Goal: Task Accomplishment & Management: Use online tool/utility

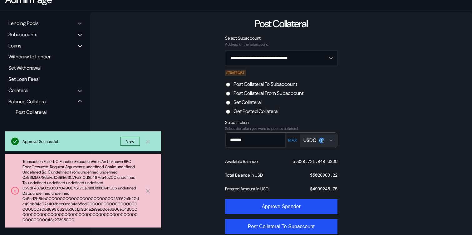
click at [244, 102] on label "Set Collateral" at bounding box center [248, 102] width 28 height 7
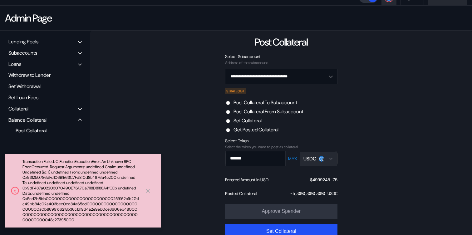
scroll to position [61, 0]
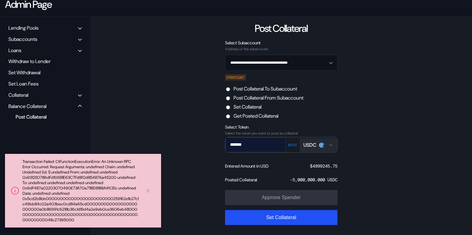
click at [258, 145] on input "*******" at bounding box center [251, 144] width 51 height 13
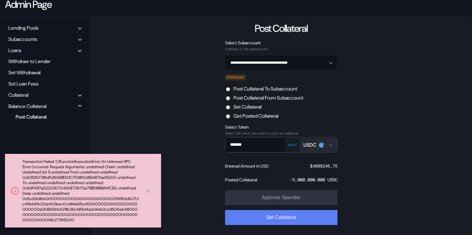
click at [277, 218] on button "Set Collateral" at bounding box center [281, 217] width 112 height 15
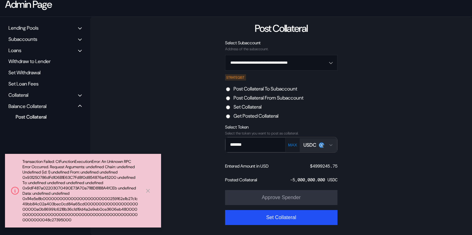
click at [137, 62] on div "**********" at bounding box center [281, 126] width 382 height 218
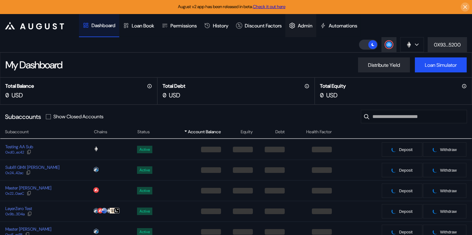
click at [306, 30] on div "Admin" at bounding box center [301, 25] width 31 height 23
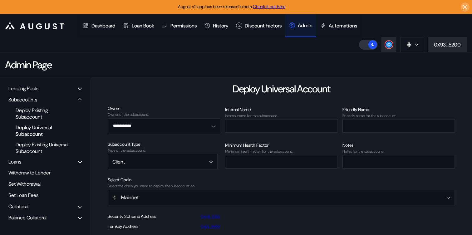
click at [40, 219] on div "Balance Collateral" at bounding box center [27, 218] width 38 height 7
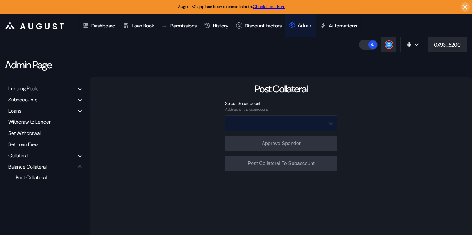
click at [284, 122] on input "Open menu" at bounding box center [278, 123] width 96 height 15
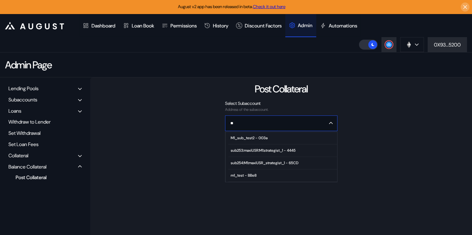
click at [258, 168] on span "sub254:M1:maxiUSR_strategist_1 - 65CD" at bounding box center [282, 163] width 109 height 12
type input "**********"
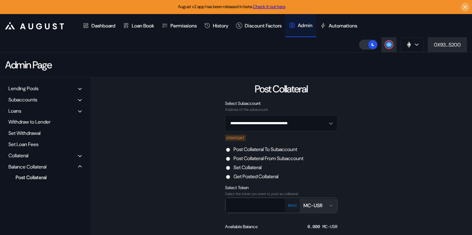
click at [254, 170] on label "Set Collateral" at bounding box center [248, 167] width 28 height 7
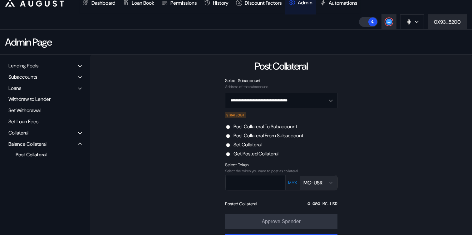
click at [333, 181] on icon "Open menu for selecting token for payment" at bounding box center [331, 183] width 5 height 5
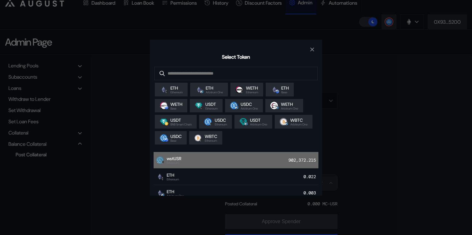
click at [263, 162] on div "wstUSR Ethereum 902,372.215" at bounding box center [236, 160] width 165 height 17
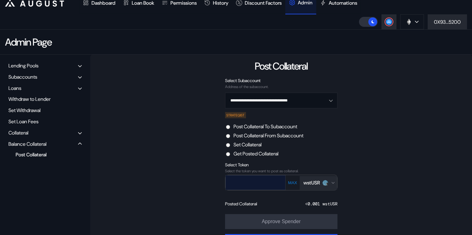
click at [272, 185] on input "text" at bounding box center [251, 182] width 51 height 13
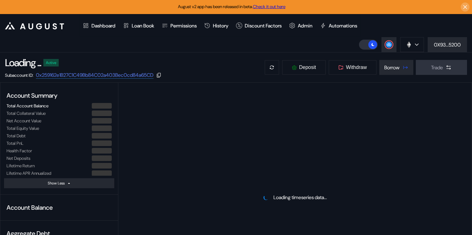
select select "*"
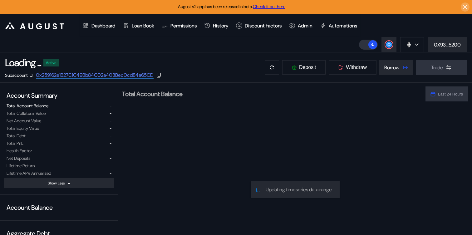
click at [108, 96] on div "Account Summary" at bounding box center [59, 95] width 110 height 13
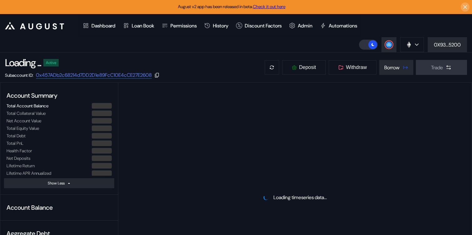
select select "*"
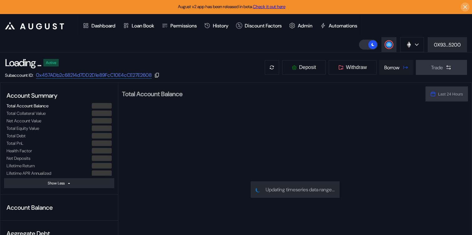
click at [399, 70] on button "Borrow" at bounding box center [397, 67] width 34 height 15
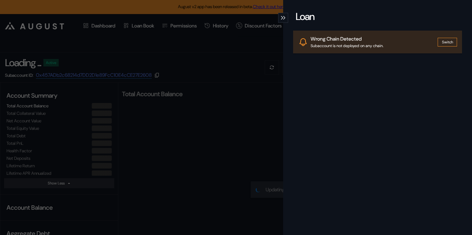
click at [453, 39] on button "Switch" at bounding box center [447, 42] width 19 height 9
click at [282, 17] on icon "modal" at bounding box center [282, 18] width 2 height 4
